Goal: Task Accomplishment & Management: Complete application form

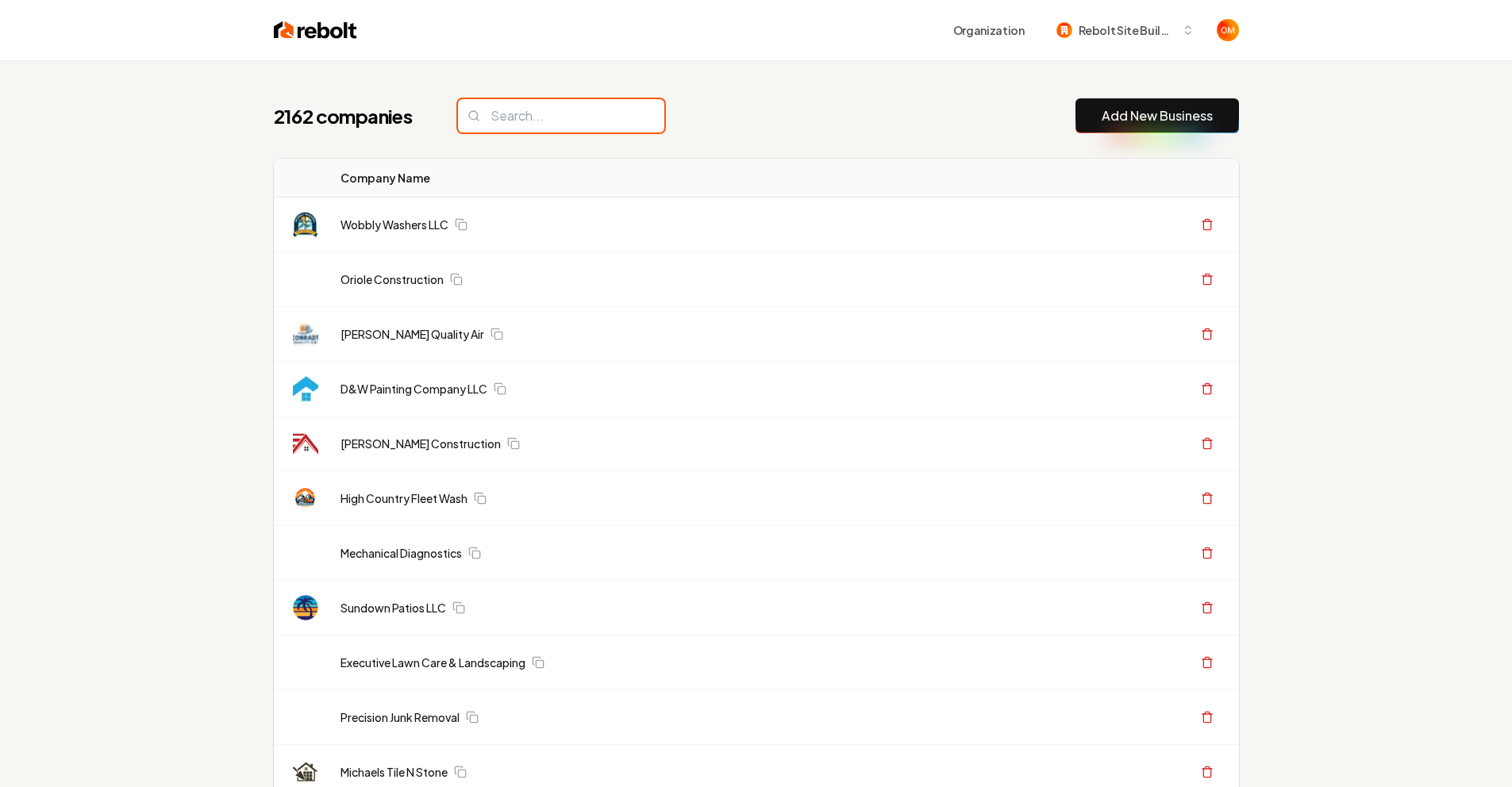
click at [559, 112] on input "search" at bounding box center [561, 116] width 206 height 33
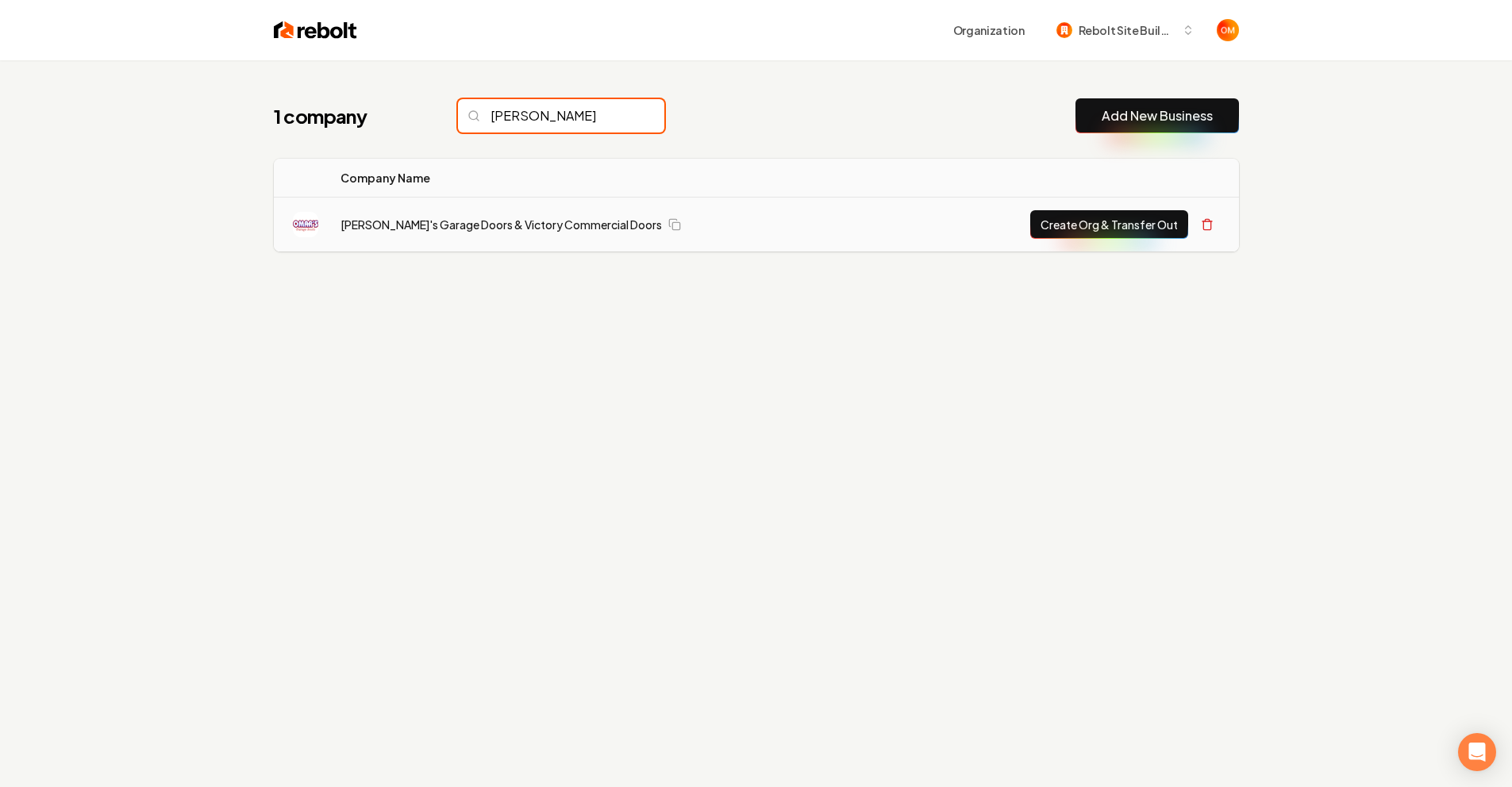
type input "[PERSON_NAME]"
click at [1046, 233] on button "Create Org & Transfer Out" at bounding box center [1108, 224] width 158 height 28
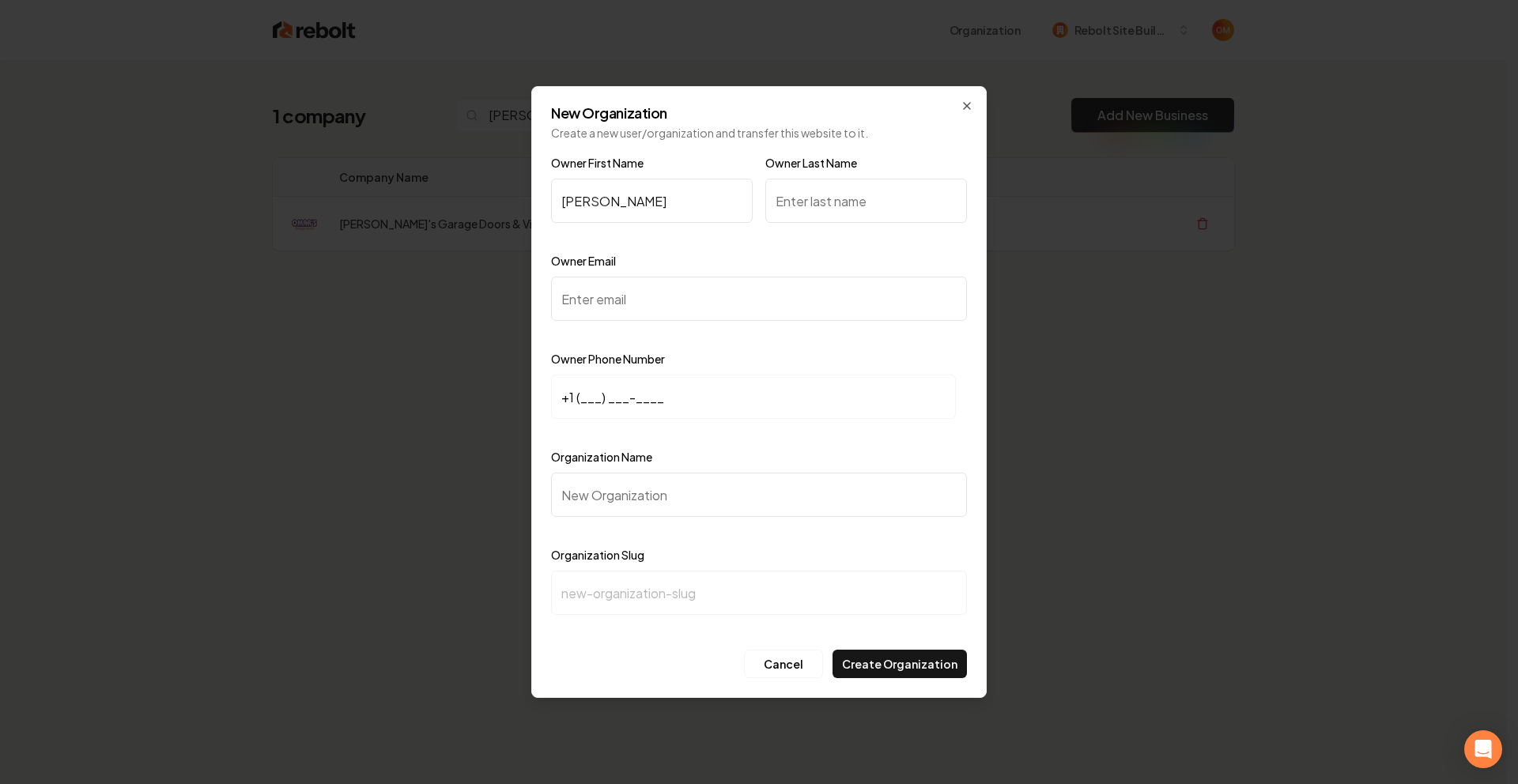
type input "[PERSON_NAME]"
click at [871, 199] on input "Owner Last Name" at bounding box center [867, 200] width 201 height 44
click at [629, 313] on input "Owner Email" at bounding box center [758, 298] width 416 height 44
paste input "[EMAIL_ADDRESS][DOMAIN_NAME]"
type input "[EMAIL_ADDRESS][DOMAIN_NAME]"
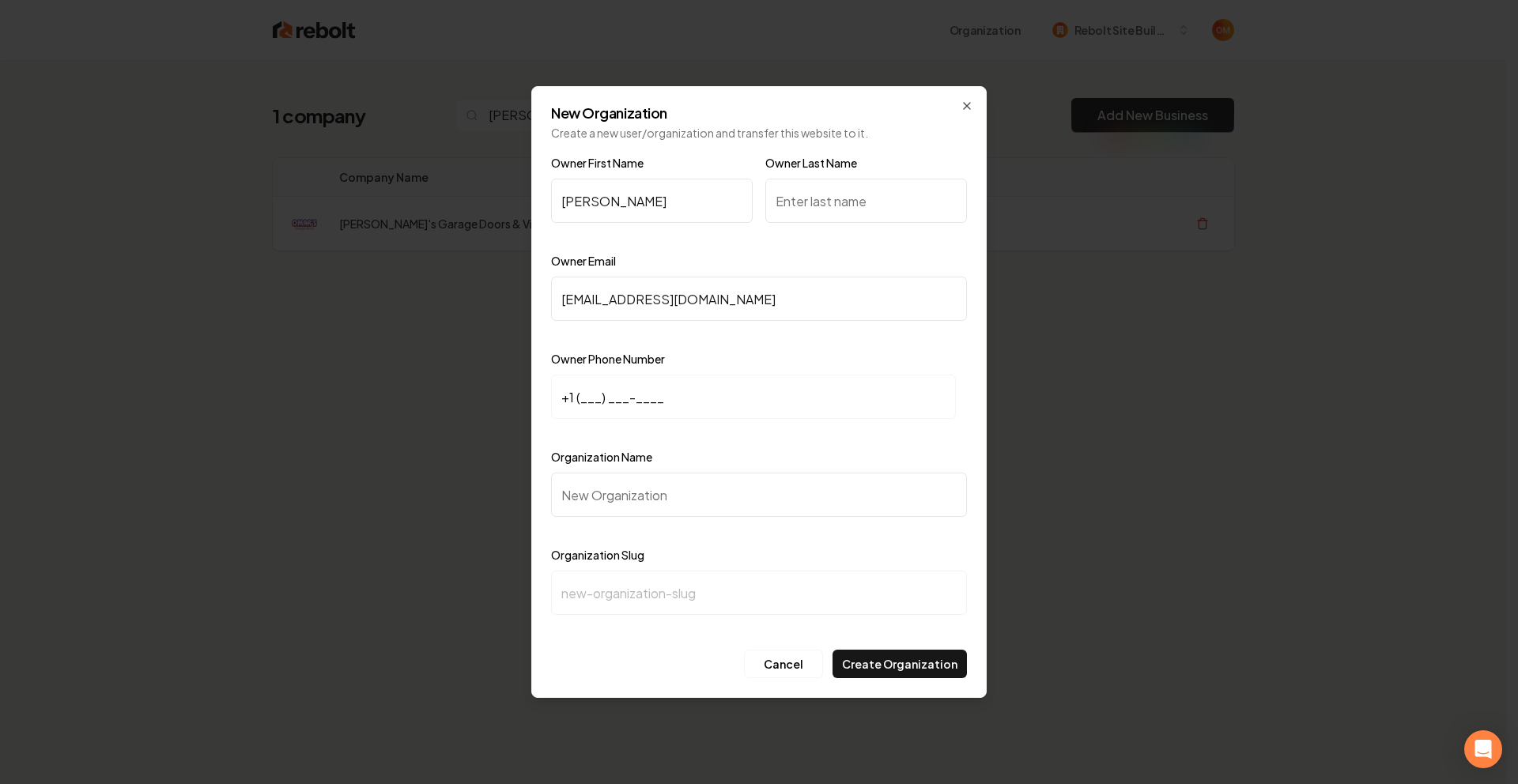
click at [582, 400] on input "+1 (___) ___-____" at bounding box center [753, 396] width 405 height 44
paste input "562) 884-2535"
type input "[PHONE_NUMBER]"
click at [663, 501] on input "Organization Name" at bounding box center [758, 494] width 416 height 44
type input "P"
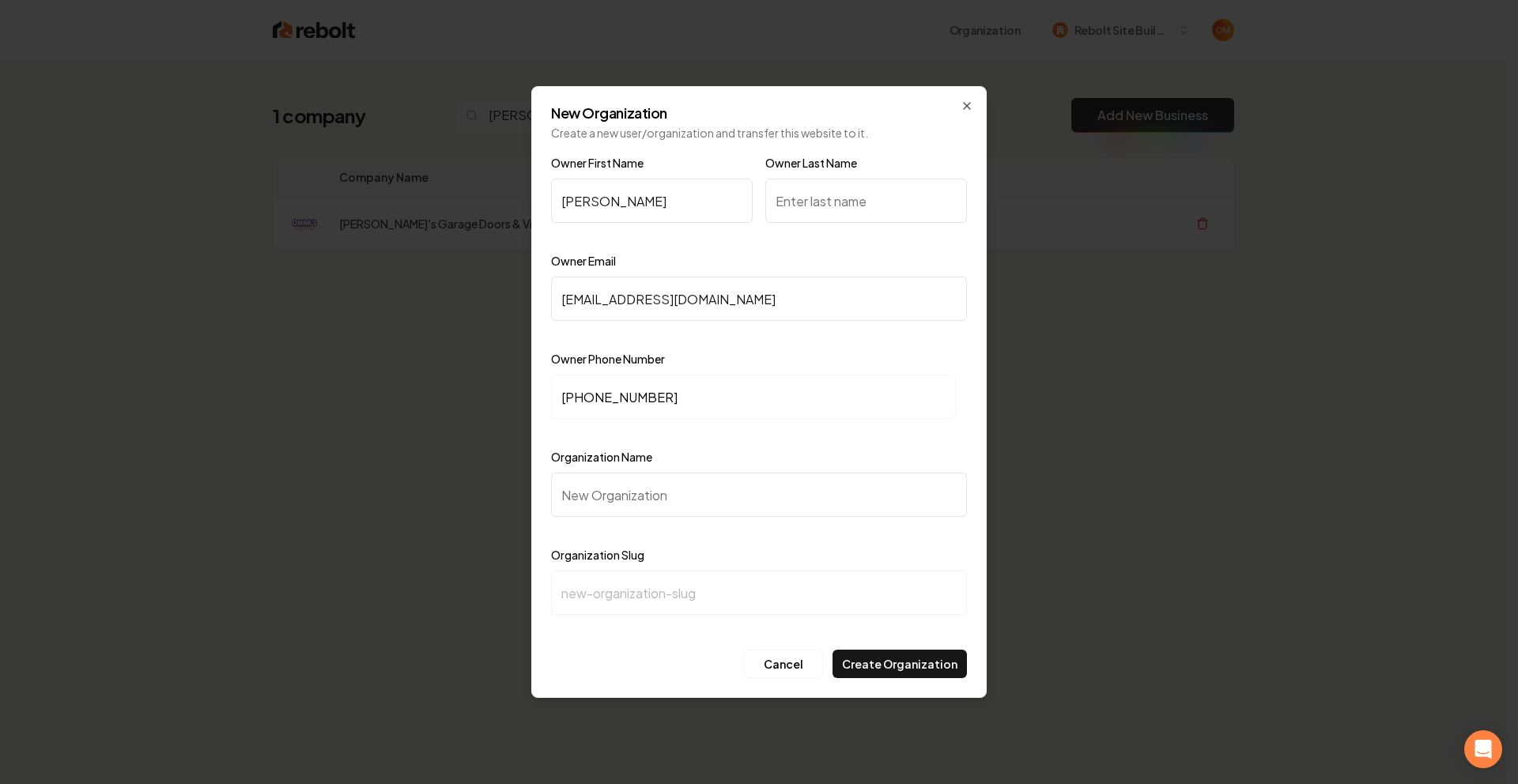
type input "p"
type input "Pm"
type input "pm"
type input "Pma"
type input "pma"
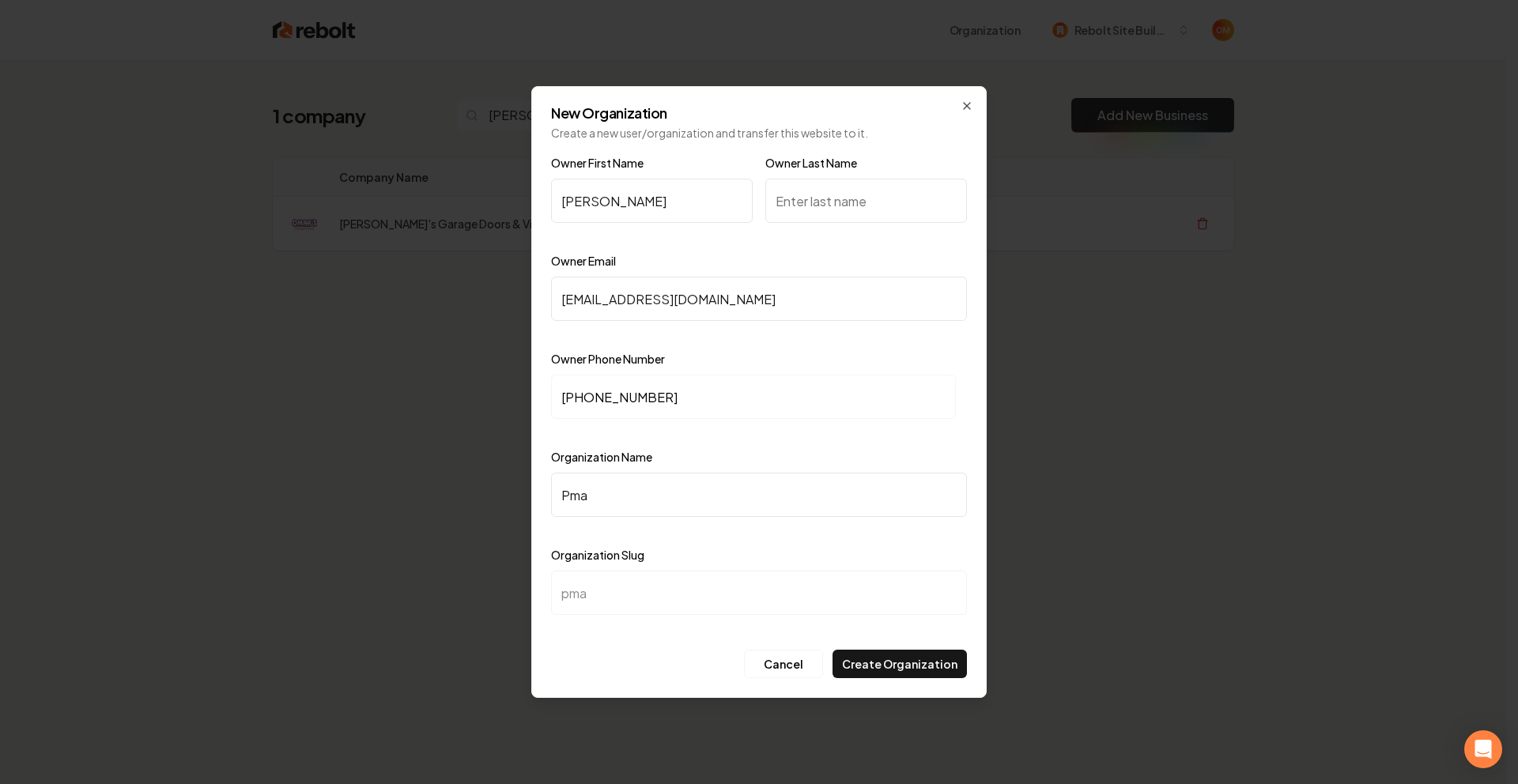
type input "Pm"
type input "pm"
type input "P"
type input "p"
type input "O"
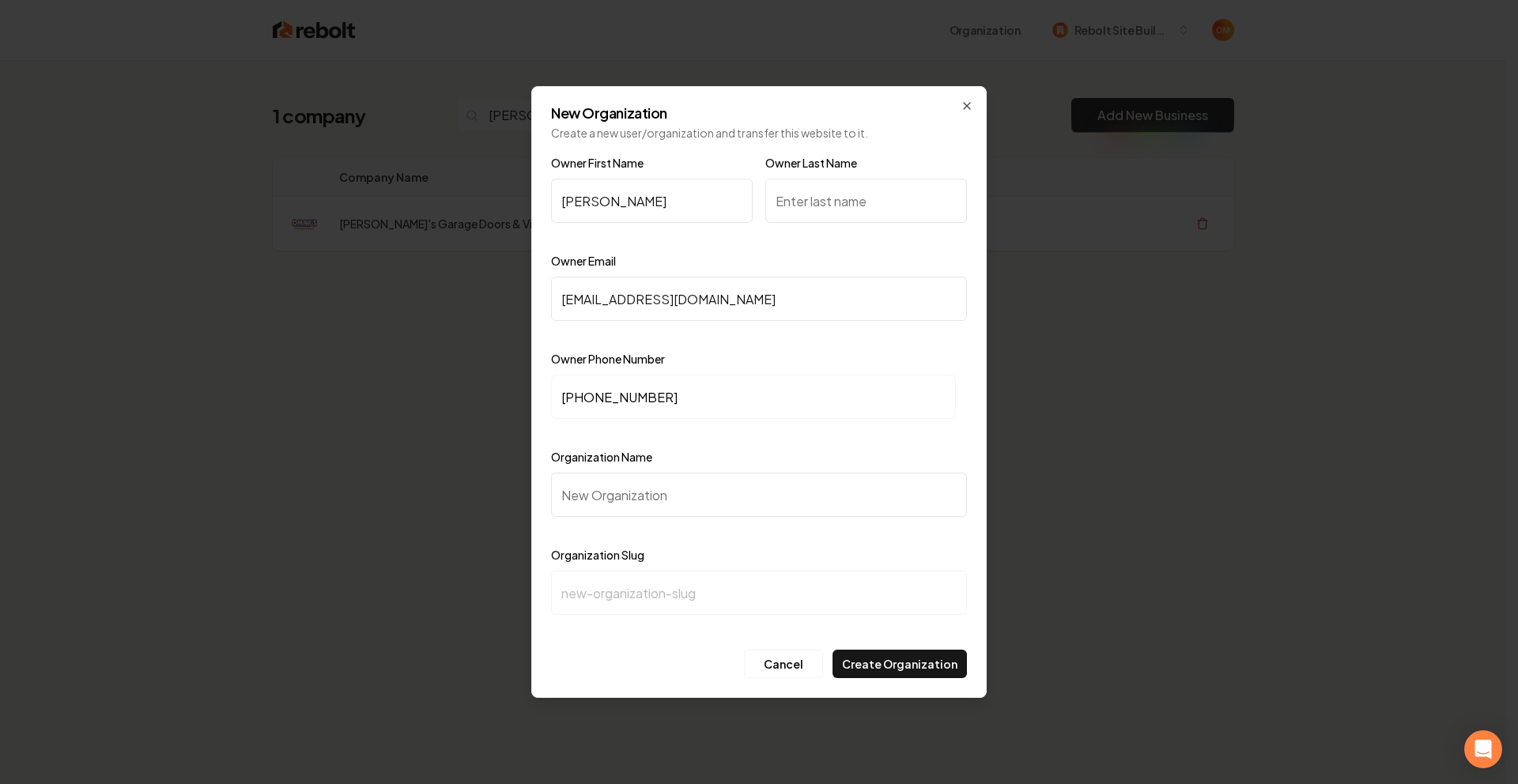
type input "o"
type input "Om"
type input "om"
type input "Oma"
type input "oma"
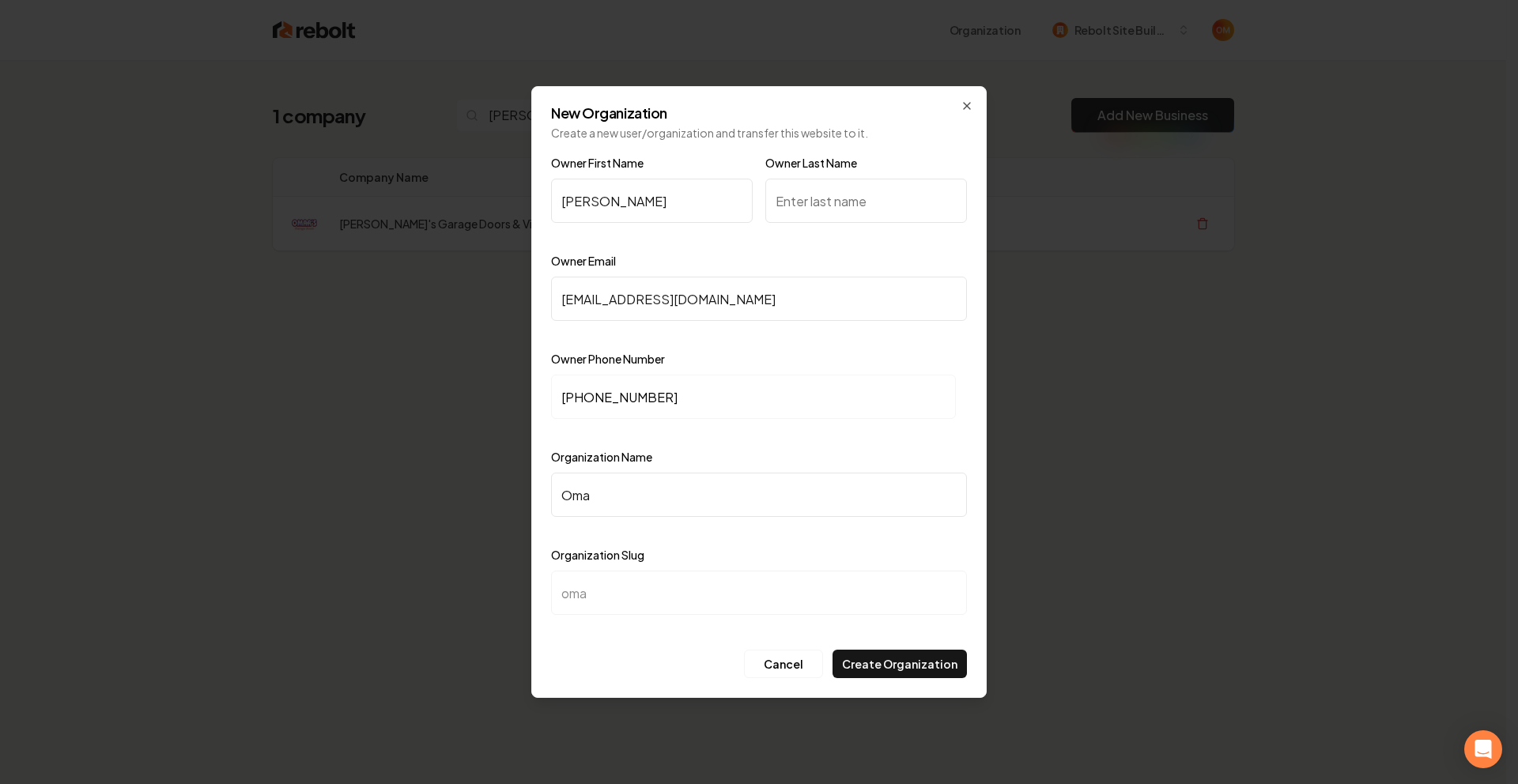
type input "[PERSON_NAME]"
type input "[PERSON_NAME]'s"
type input "omars"
type input "[PERSON_NAME]'s G"
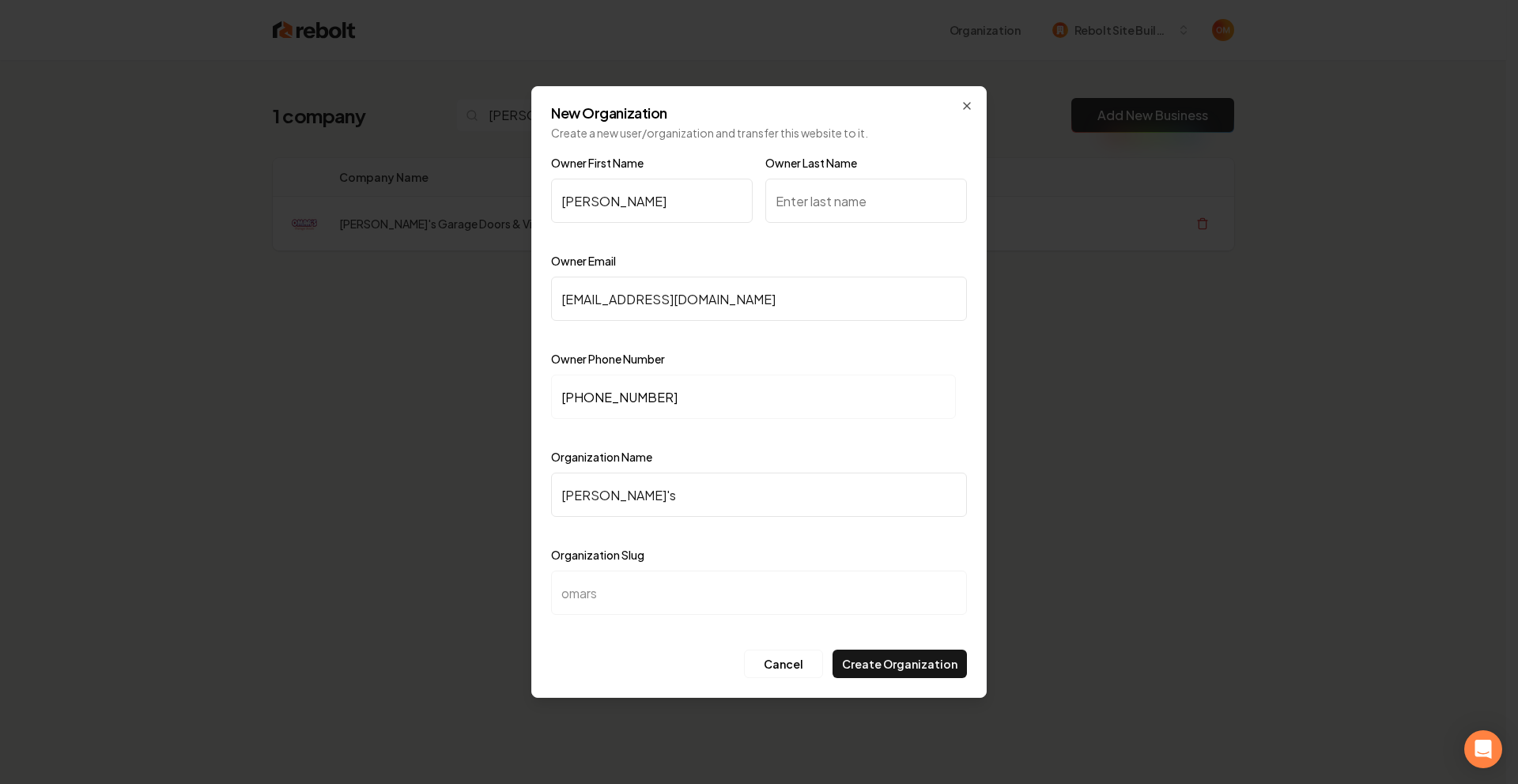
type input "omars-g"
type input "[PERSON_NAME]'s Ga"
type input "omars-ga"
type input "[PERSON_NAME]'s Gar"
type input "[PERSON_NAME]-gar"
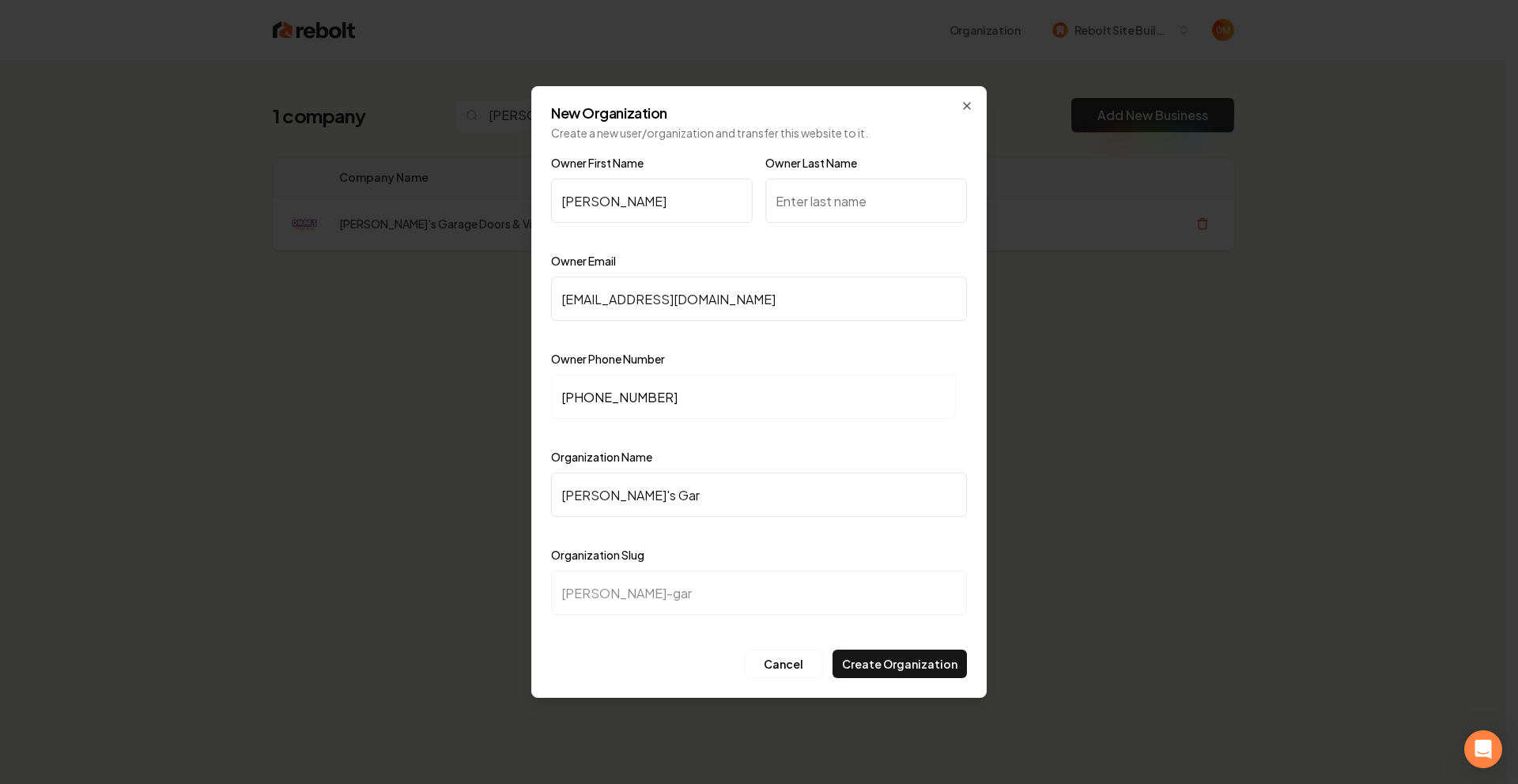
type input "[PERSON_NAME]'s Gara"
type input "[PERSON_NAME]-gara"
type input "[PERSON_NAME]'s Garag"
type input "[PERSON_NAME]"
type input "[PERSON_NAME]'s Garage"
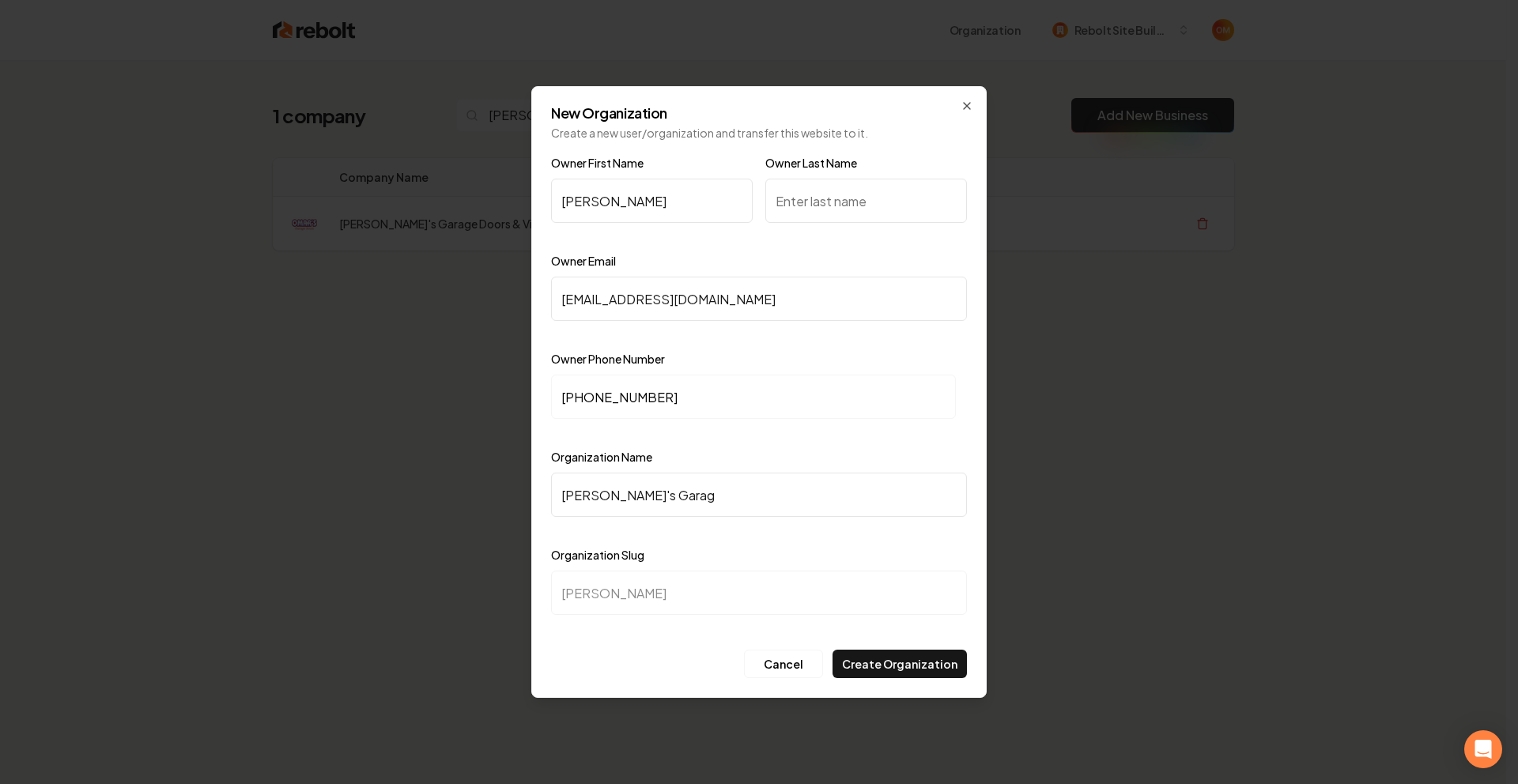
type input "omars-garage"
type input "[PERSON_NAME]'s Garage D"
type input "[PERSON_NAME]-garage-d"
type input "[PERSON_NAME]'s Garage Do"
type input "[PERSON_NAME]-garage-do"
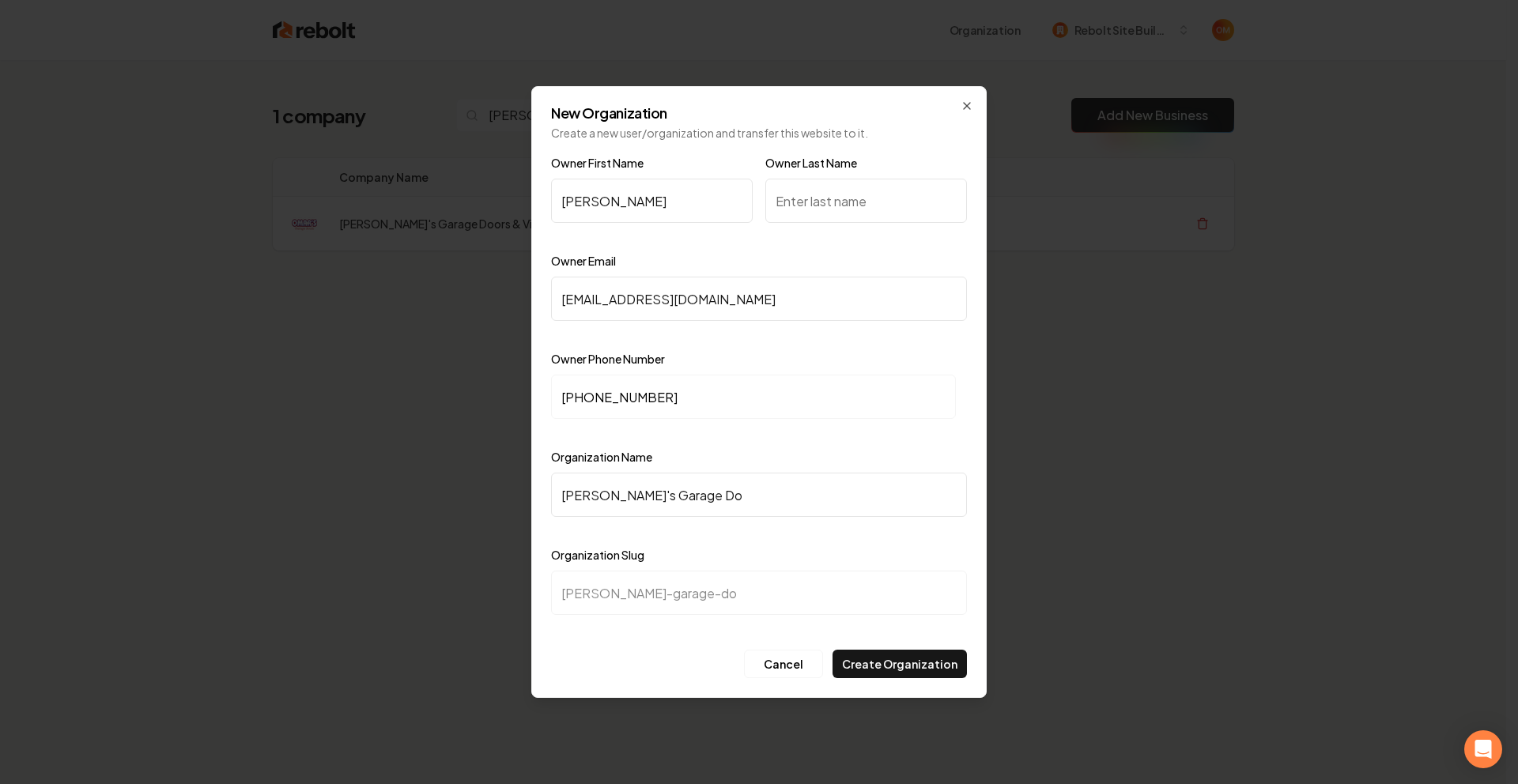
type input "[PERSON_NAME]'s Garage Doo"
type input "[PERSON_NAME]-garage-doo"
type input "[PERSON_NAME]'s Garage Door"
type input "[PERSON_NAME]-garage-door"
type input "[PERSON_NAME]'s Garage Doors"
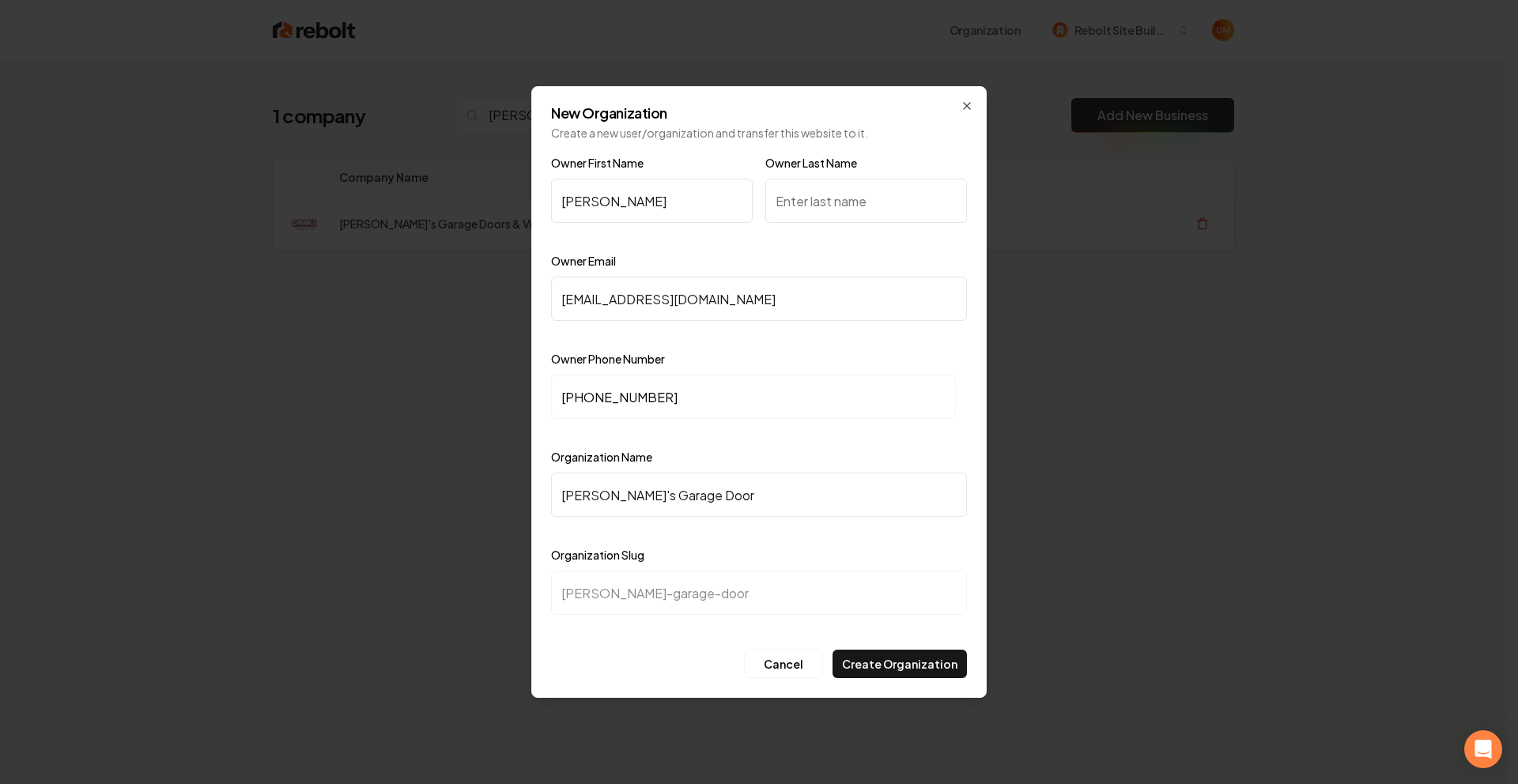
type input "[PERSON_NAME]-garage-doors"
type input "[PERSON_NAME]'s Garage Doors &"
type input "[PERSON_NAME]-garage-doors-"
type input "[PERSON_NAME]'s Garage Doors & V"
type input "[PERSON_NAME]-garage-doors-v"
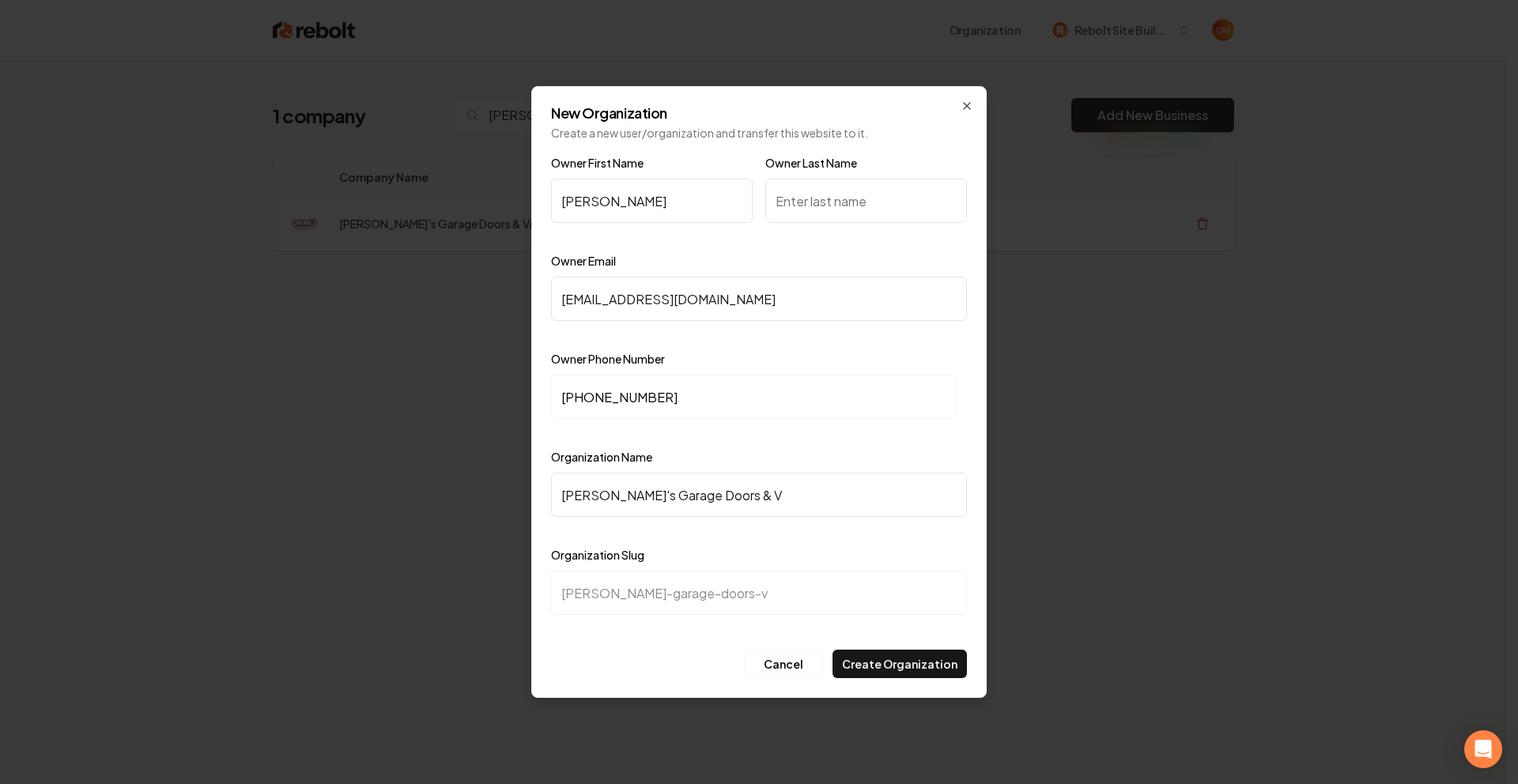
type input "[PERSON_NAME]'s Garage Doors & Vi"
type input "[PERSON_NAME]-garage-doors-vi"
type input "[PERSON_NAME]'s Garage Doors & Vic"
type input "[PERSON_NAME]-garage-doors-vic"
type input "[PERSON_NAME]'s Garage Doors & Vict"
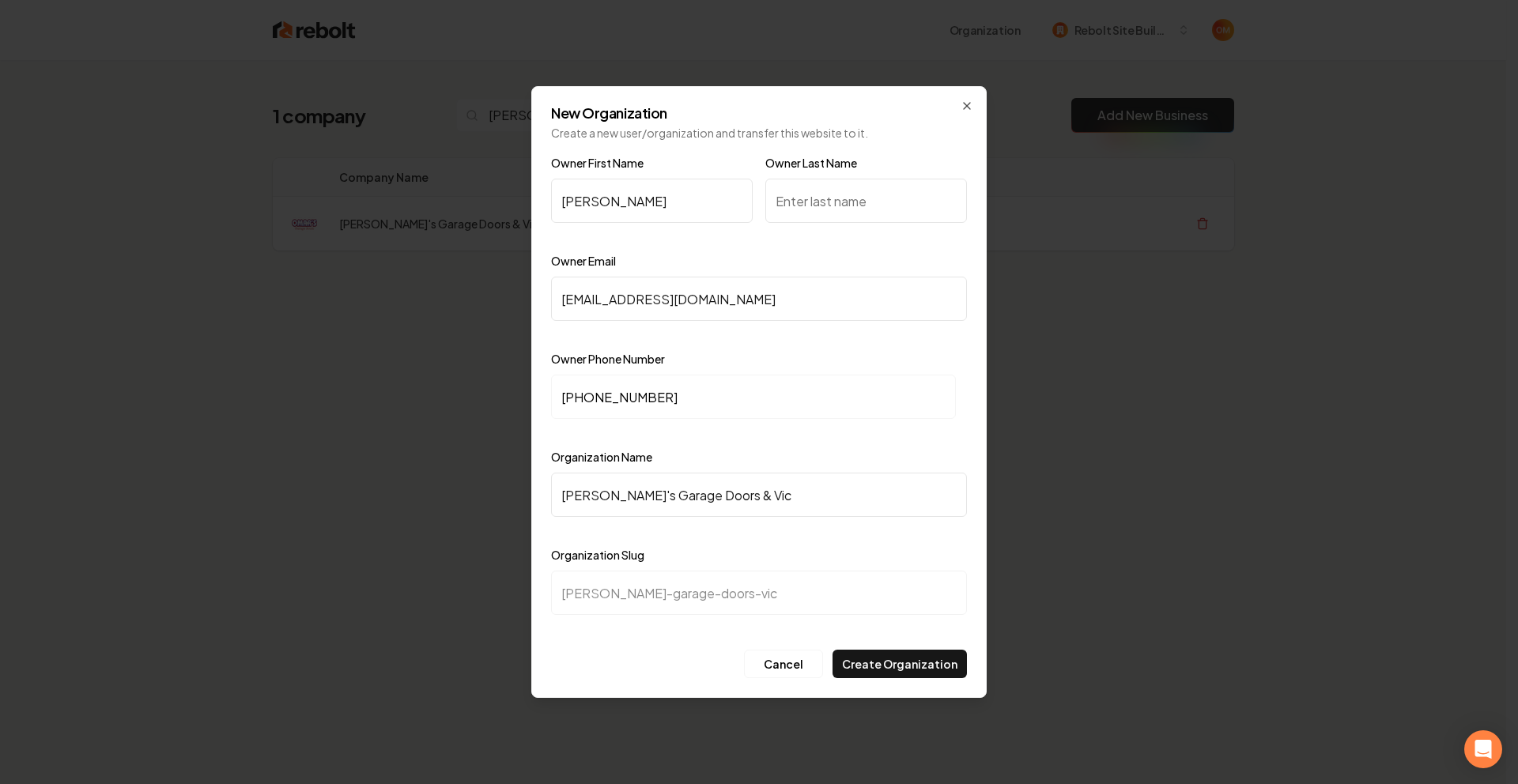
type input "[PERSON_NAME]-garage-doors-vict"
type input "[PERSON_NAME]'s Garage Doors & Victo"
type input "[PERSON_NAME]-garage-doors-victo"
type input "[PERSON_NAME]'s Garage Doors & [PERSON_NAME]"
type input "omars-garage-doors-[PERSON_NAME]"
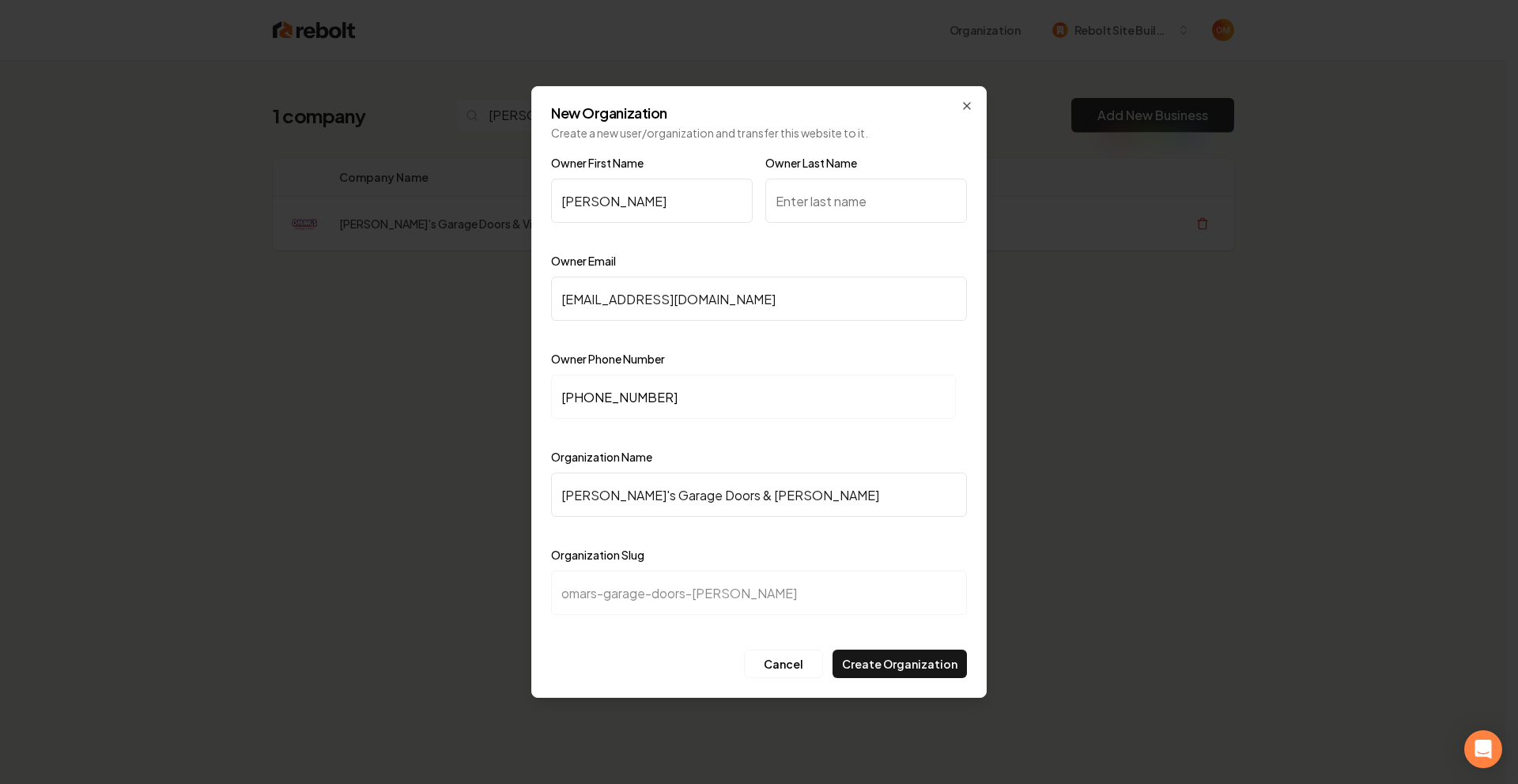
type input "[PERSON_NAME]'s Garage Doors & Victory"
type input "[PERSON_NAME]-garage-doors-victory"
type input "[PERSON_NAME]'s Garage Doors & Victory C"
type input "[PERSON_NAME]-garage-doors-victory-c"
type input "[PERSON_NAME]'s Garage Doors & Victory Co"
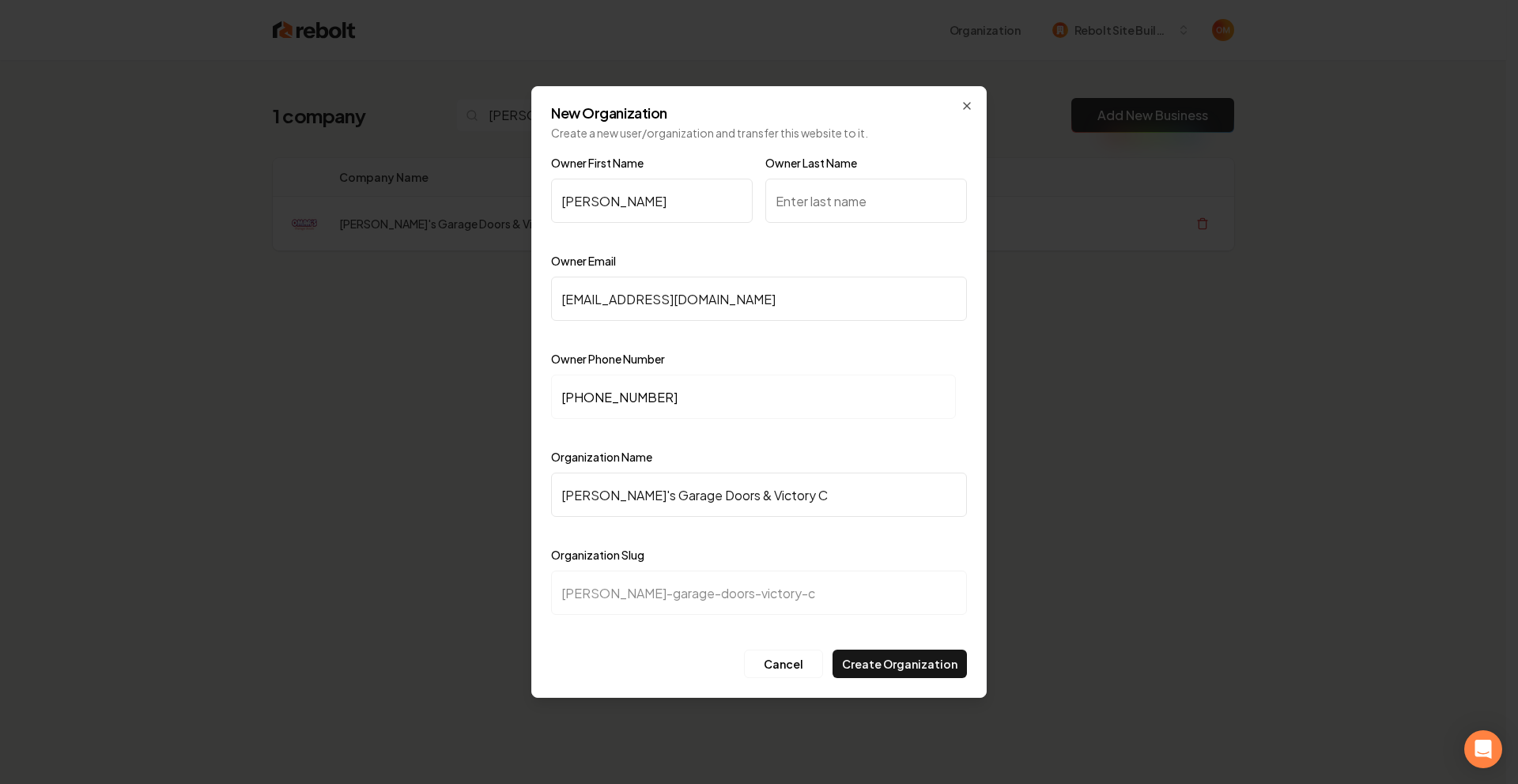
type input "[PERSON_NAME]-garage-doors-victory-co"
type input "[PERSON_NAME]'s Garage Doors & Victory Com"
type input "[PERSON_NAME]-garage-doors-victory-com"
type input "[PERSON_NAME]'s Garage Doors & Victory Comm"
type input "[PERSON_NAME]-garage-doors-victory-comm"
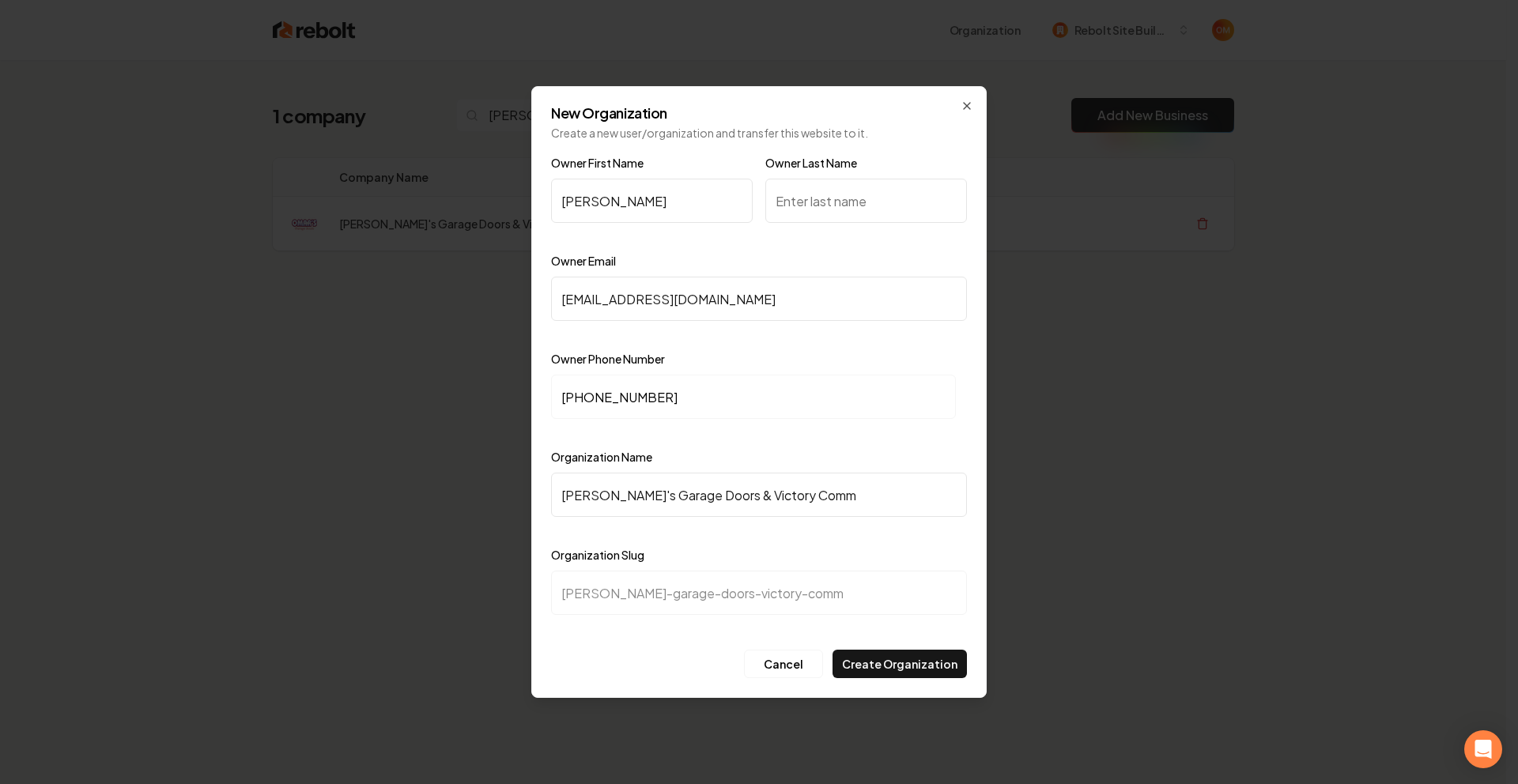
type input "[PERSON_NAME]'s Garage Doors & Victory Comme"
type input "[PERSON_NAME]-garage-doors-victory-comme"
type input "[PERSON_NAME]'s Garage Doors & Victory Commer"
type input "[PERSON_NAME]-garage-doors-victory-commer"
type input "[PERSON_NAME]'s Garage Doors & Victory Commeri"
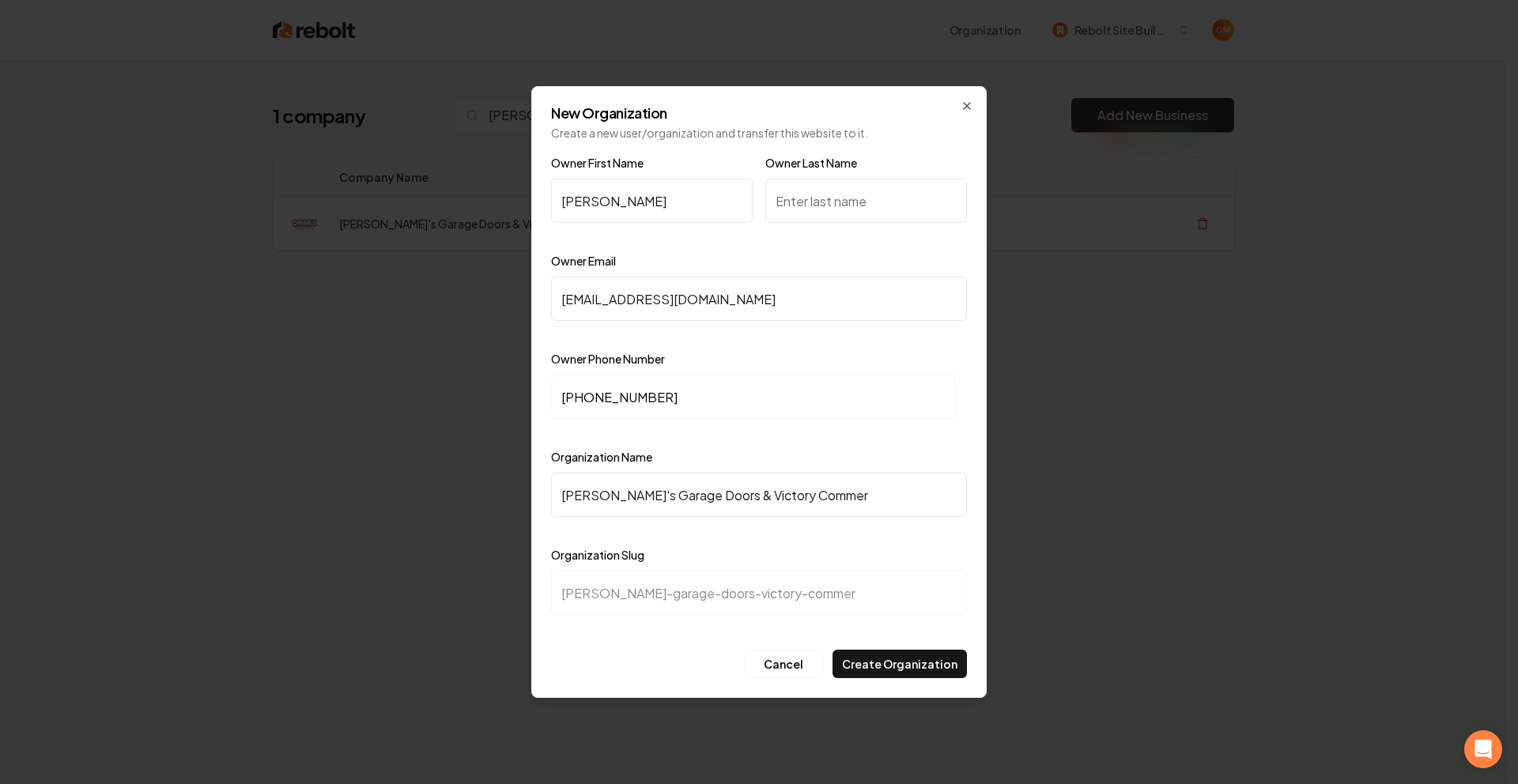
type input "[PERSON_NAME]-garage-doors-victory-commeri"
type input "[PERSON_NAME]'s Garage Doors & Victory Commeric"
type input "[PERSON_NAME]-garage-doors-victory-commeric"
type input "[PERSON_NAME]'s Garage Doors & Victory Commerica"
type input "[PERSON_NAME]-garage-doors-victory-commerica"
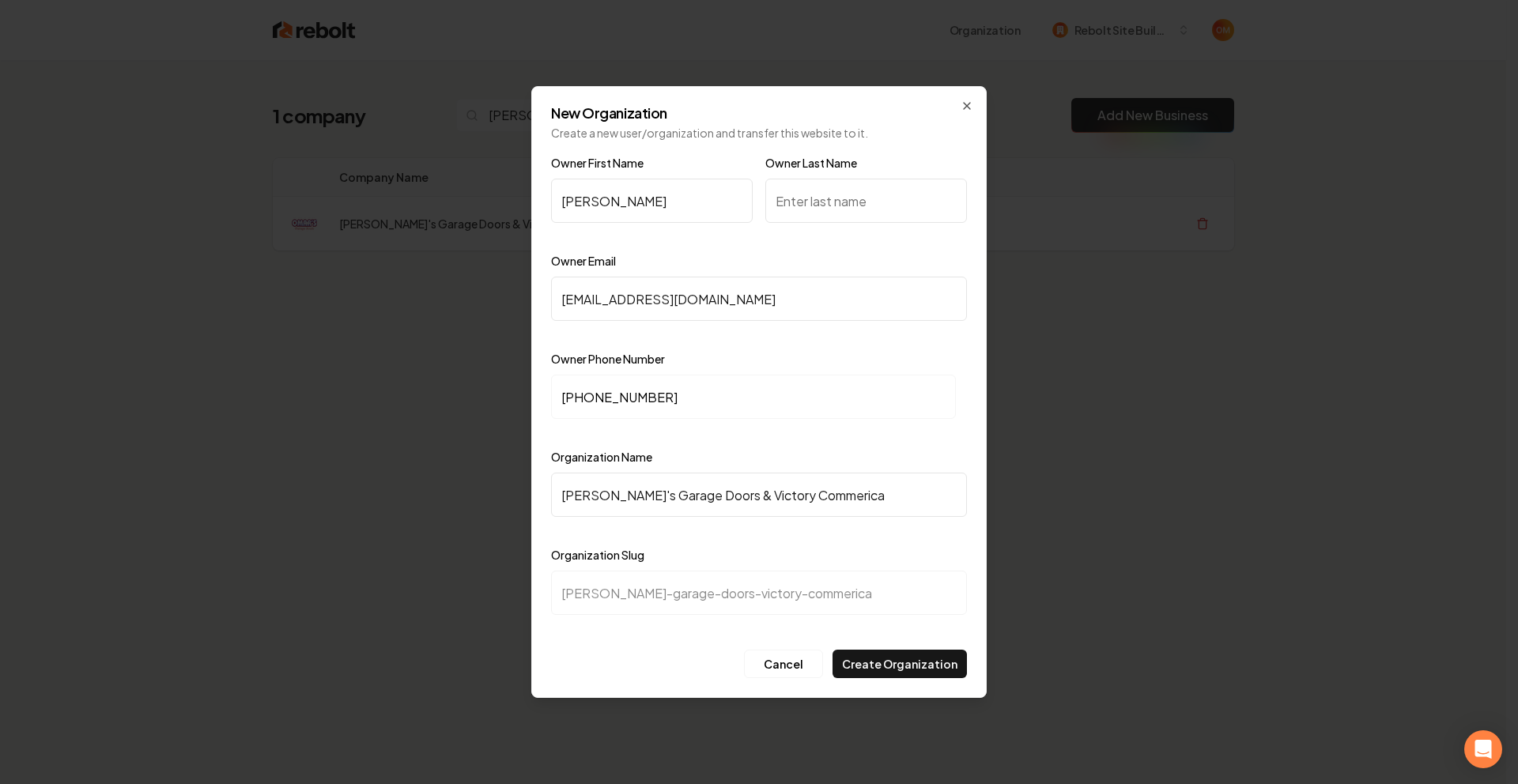
type input "[PERSON_NAME]'s Garage Doors & Victory Commerical"
type input "[PERSON_NAME]-garage-doors-victory-commerical"
click at [807, 499] on input "[PERSON_NAME]'s Garage Doors & Victory Commerical" at bounding box center [758, 494] width 416 height 44
type input "[PERSON_NAME]'s Garage Doors & Victory Commercal"
type input "[PERSON_NAME]-garage-doors-victory-commercal"
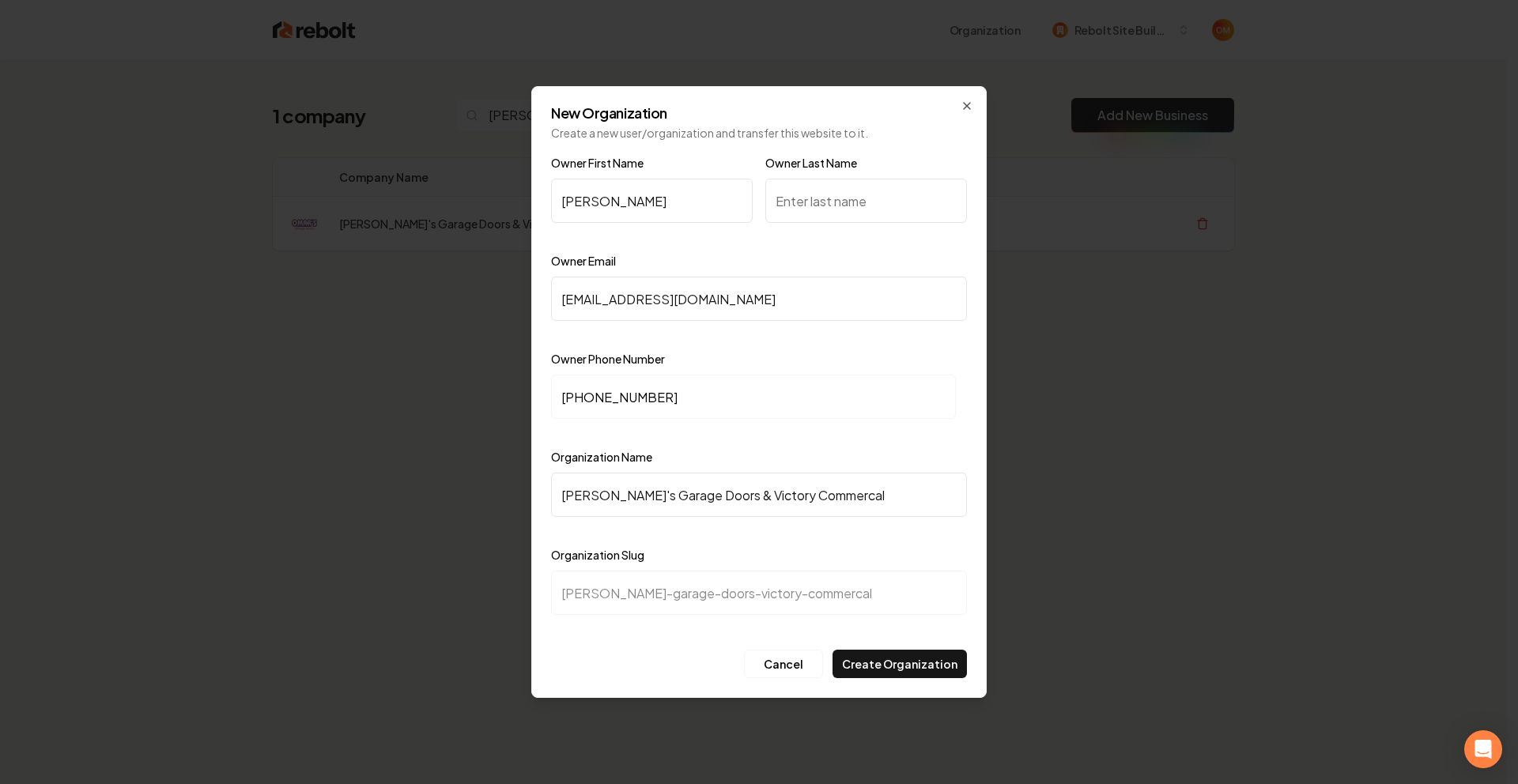
type input "[PERSON_NAME]'s Garage Doors & Victory Commercial"
type input "[PERSON_NAME]-garage-doors-victory-commercial"
type input "[PERSON_NAME]'s Garage Doors & Victory CommerciDal"
type input "[PERSON_NAME]-garage-doors-victory-commercidal"
type input "[PERSON_NAME]'s Garage Doors & Victory Commercial"
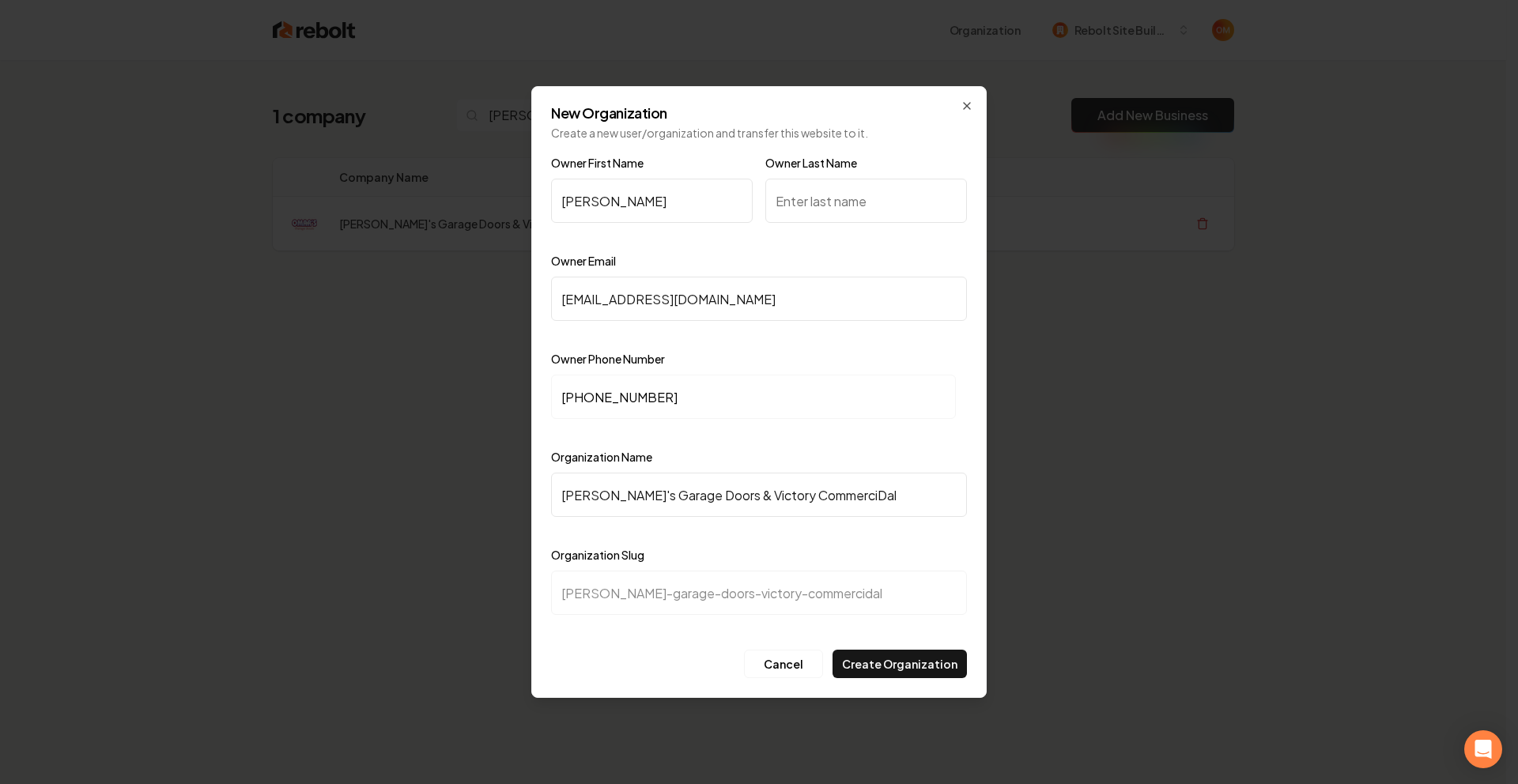
type input "[PERSON_NAME]-garage-doors-victory-commercial"
type input "[PERSON_NAME]'s Garage Doors & Victory Commercial D"
type input "[PERSON_NAME]-garage-doors-victory-commercial-d"
type input "[PERSON_NAME]'s Garage Doors & Victory Commercial Do"
type input "[PERSON_NAME]-garage-doors-victory-commercial-do"
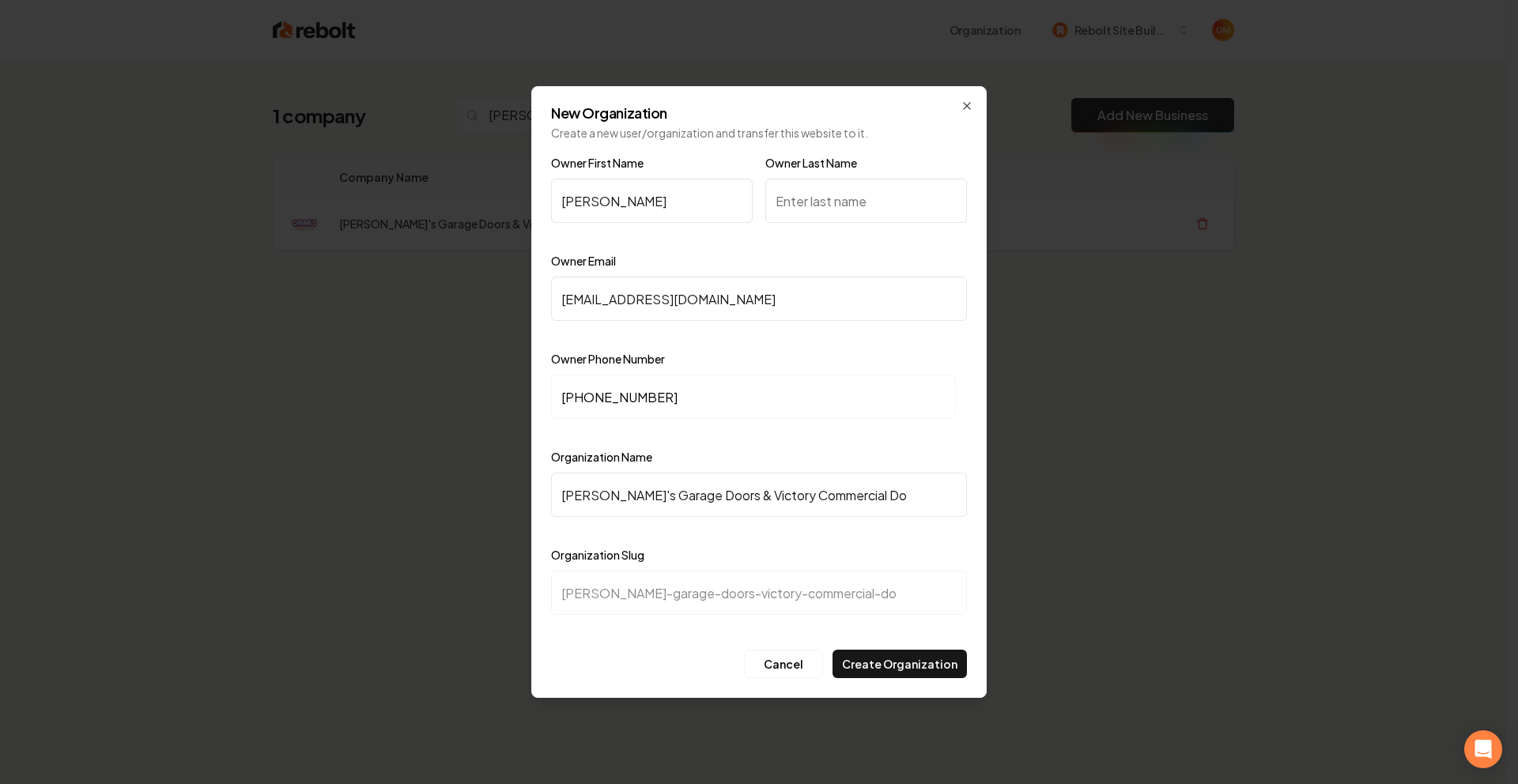
type input "[PERSON_NAME]'s Garage Doors & Victory Commercial Doo"
type input "[PERSON_NAME]-garage-doors-victory-commercial-doo"
type input "[PERSON_NAME]'s Garage Doors & Victory Commercial Door"
type input "[PERSON_NAME]-garage-doors-victory-commercial-door"
type input "[PERSON_NAME]'s Garage Doors & Victory Commercial Doors"
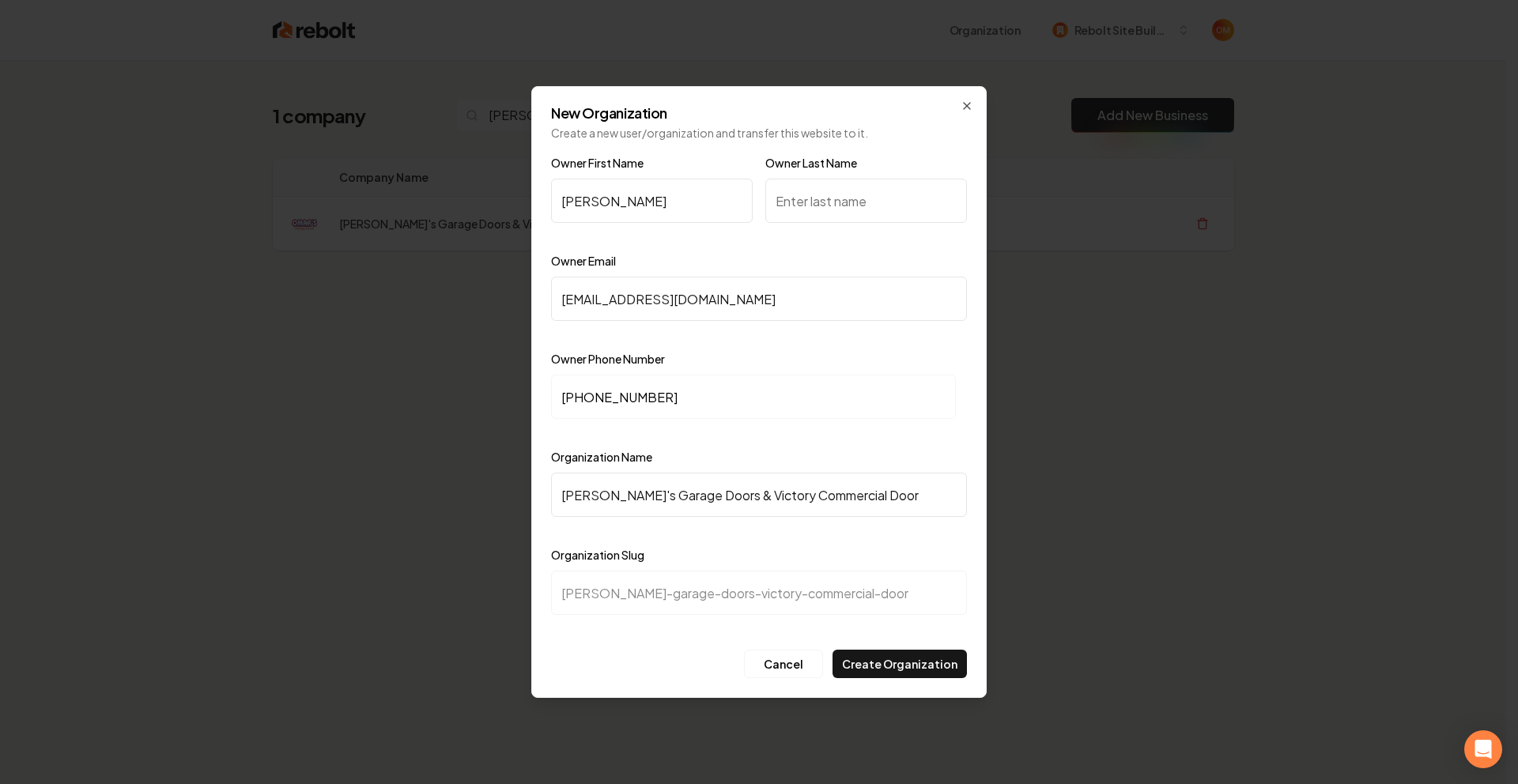
type input "[PERSON_NAME]-garage-doors-victory-commercial-doors"
type input "[PERSON_NAME]'s Garage Doors & Victory Commercial Doors"
drag, startPoint x: 902, startPoint y: 485, endPoint x: 951, endPoint y: 496, distance: 50.2
click at [951, 496] on input "[PERSON_NAME]'s Garage Doors & Victory Commercial Doors" at bounding box center [758, 494] width 416 height 44
